Goal: Transaction & Acquisition: Purchase product/service

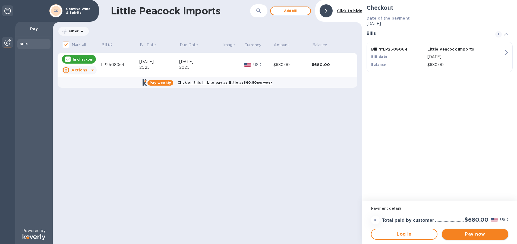
click at [480, 237] on span "Pay now" at bounding box center [475, 234] width 58 height 7
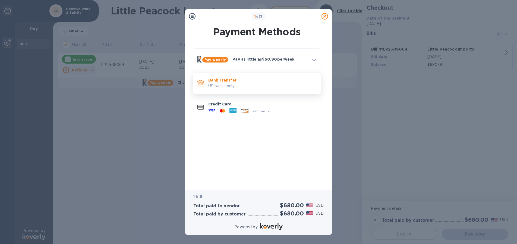
click at [227, 87] on p "US banks only." at bounding box center [262, 86] width 108 height 6
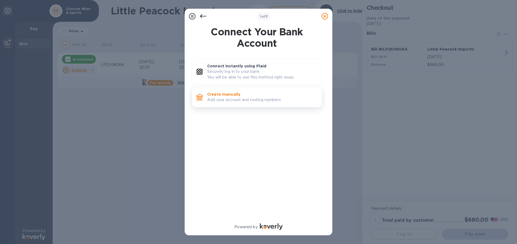
click at [229, 98] on p "Add your account and routing numbers." at bounding box center [262, 100] width 110 height 6
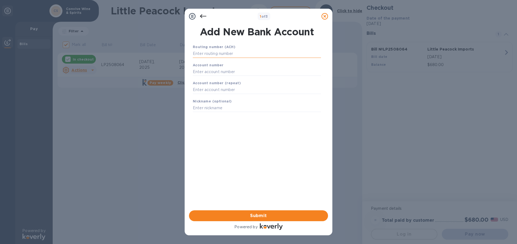
click at [228, 54] on input "text" at bounding box center [257, 54] width 128 height 8
type input "021000021"
click at [231, 77] on input "text" at bounding box center [257, 78] width 128 height 8
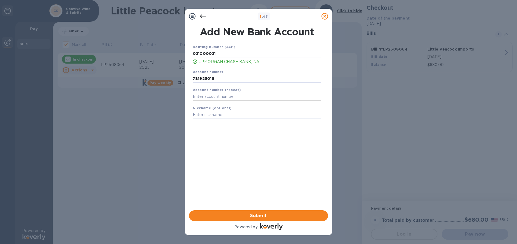
type input "781925016"
click at [233, 97] on input "text" at bounding box center [257, 97] width 128 height 8
type input "781925016"
click at [225, 119] on div "Nickname (optional)" at bounding box center [257, 112] width 133 height 18
click at [225, 116] on input "text" at bounding box center [257, 115] width 128 height 8
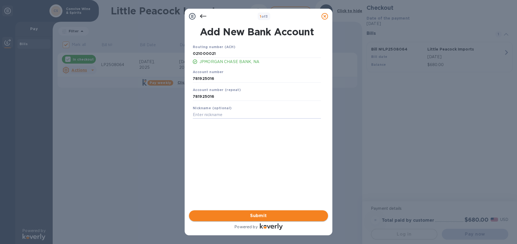
click at [287, 217] on span "Submit" at bounding box center [258, 215] width 130 height 7
